Goal: Information Seeking & Learning: Learn about a topic

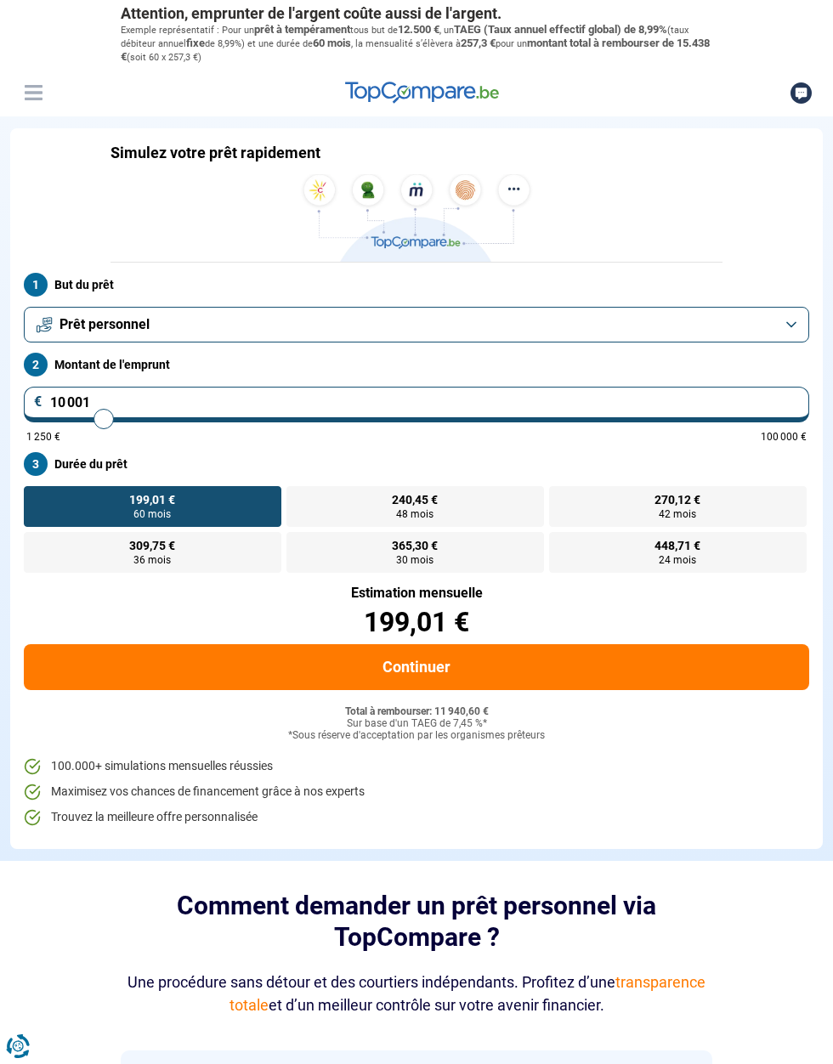
click at [115, 401] on input "10 001" at bounding box center [416, 405] width 785 height 36
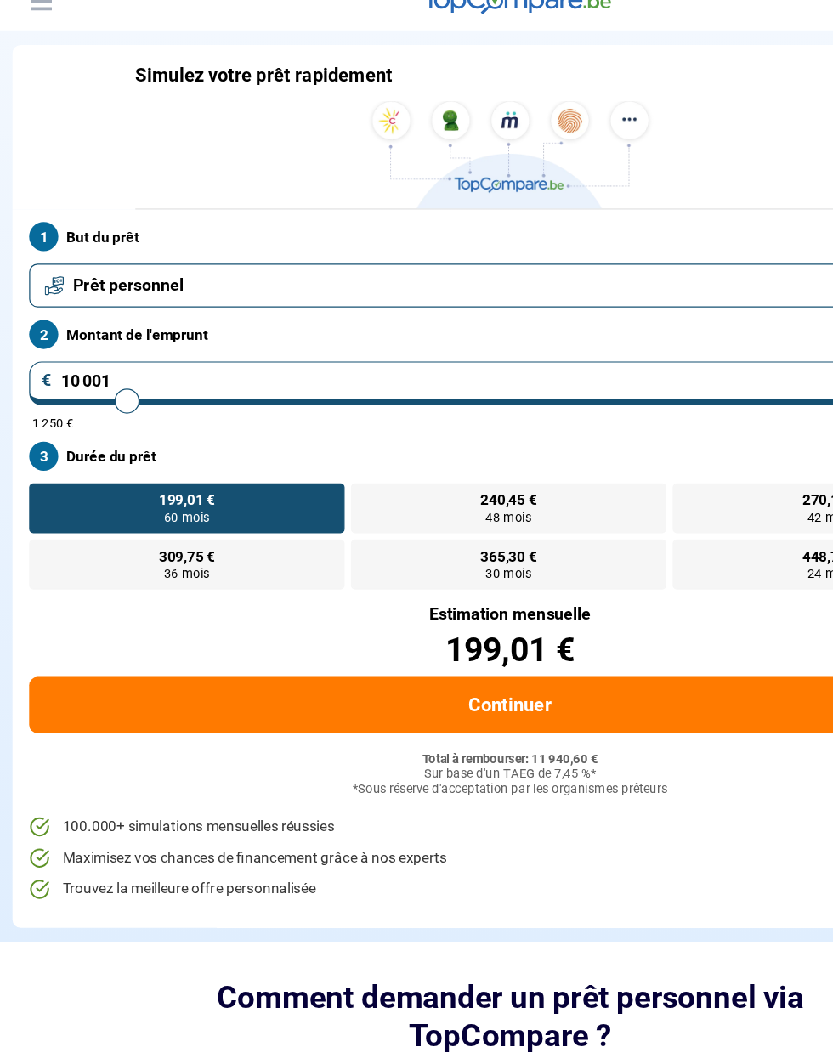
type input "1 000"
type input "1250"
type input "100"
type input "1250"
type input "10"
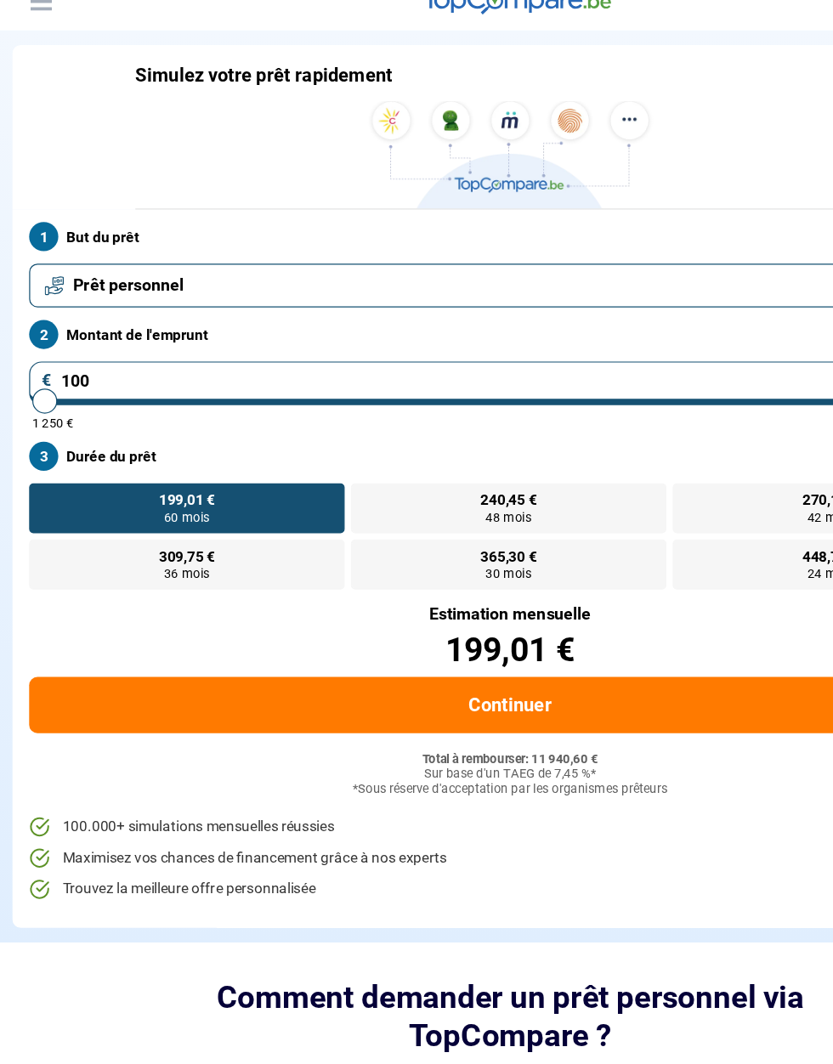
type input "1250"
type input "1"
type input "1250"
type input "12"
type input "1250"
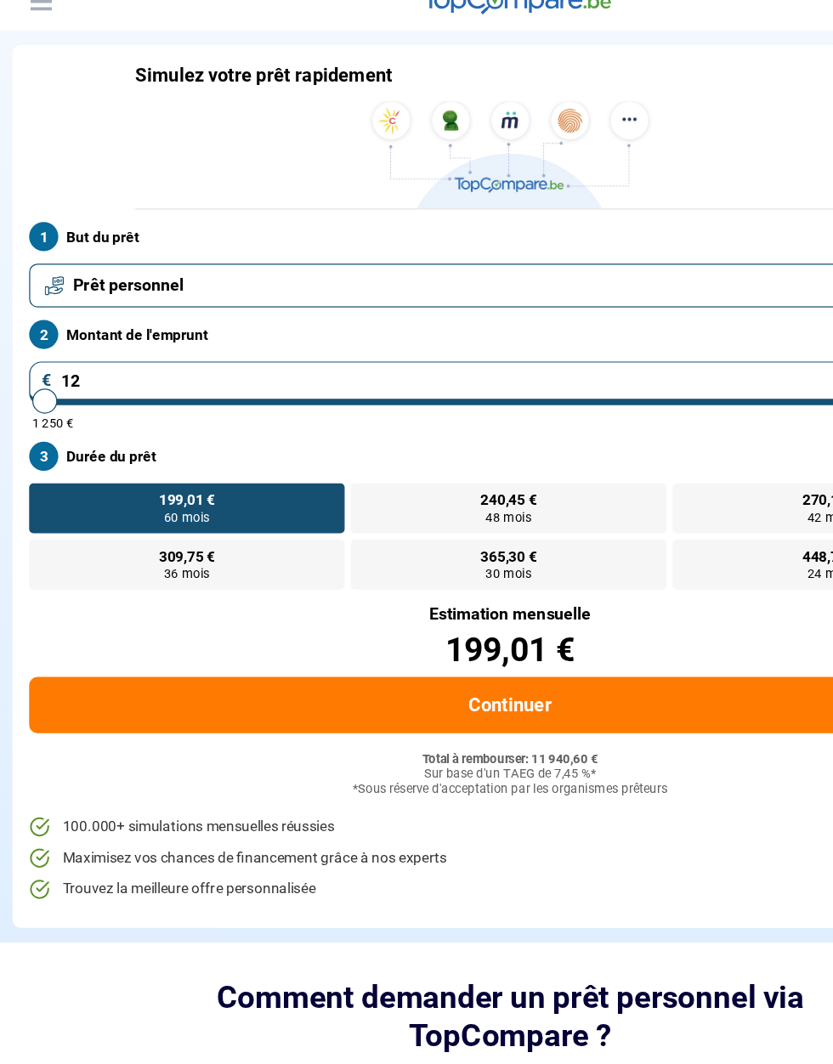
type input "120"
type input "1250"
type input "1 200"
type input "1250"
type input "12 000"
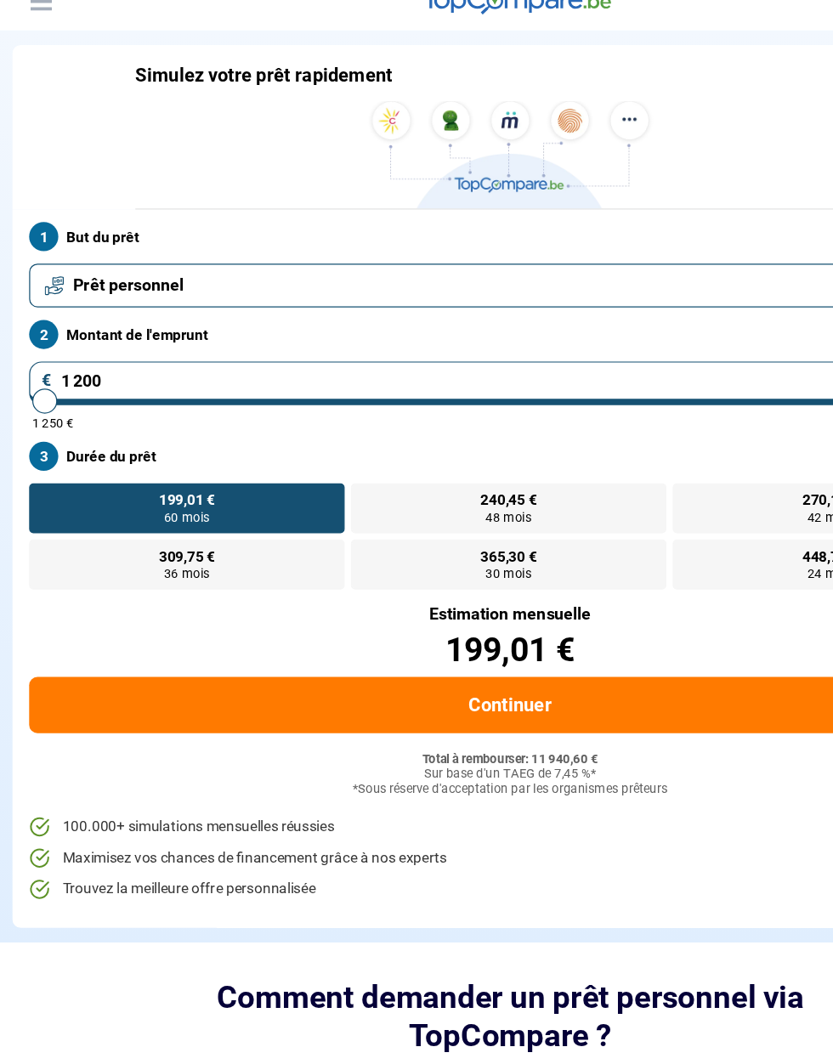
type input "12000"
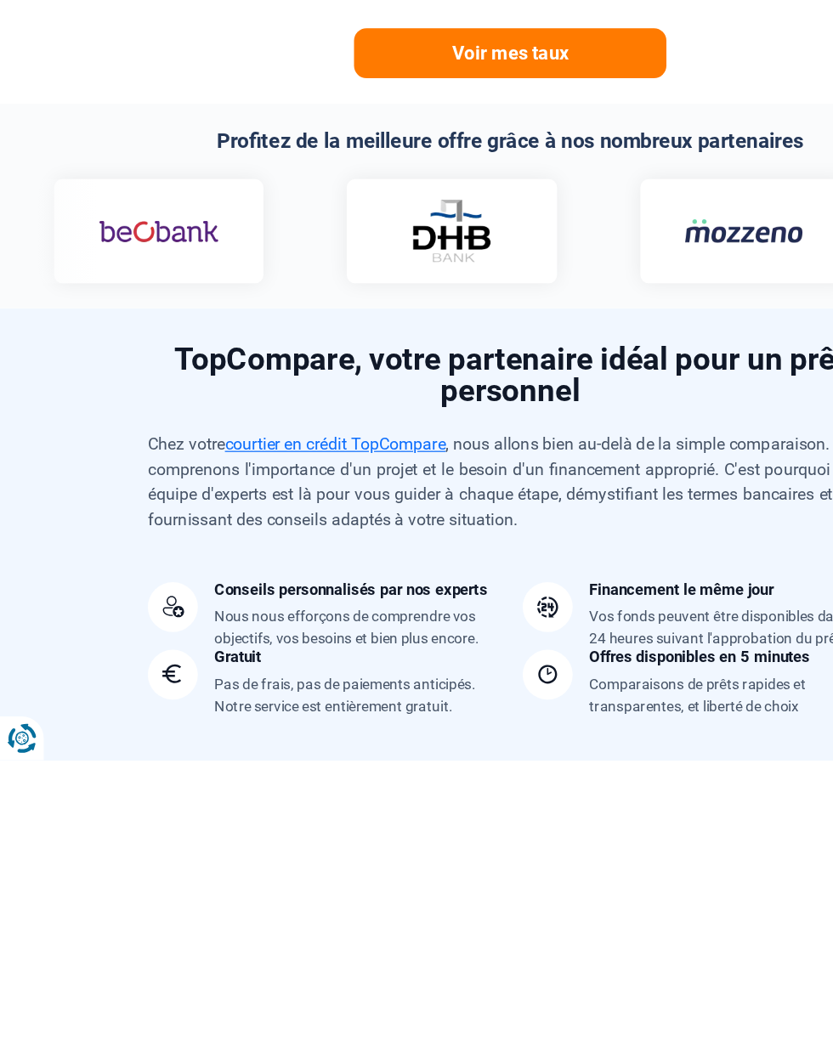
scroll to position [998, 0]
